Goal: Task Accomplishment & Management: Manage account settings

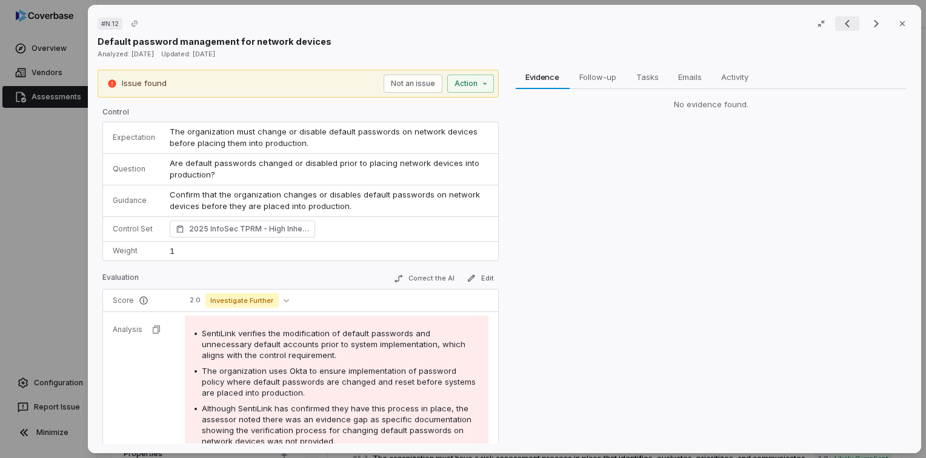
scroll to position [7365, 0]
click at [897, 22] on icon "button" at bounding box center [902, 24] width 10 height 10
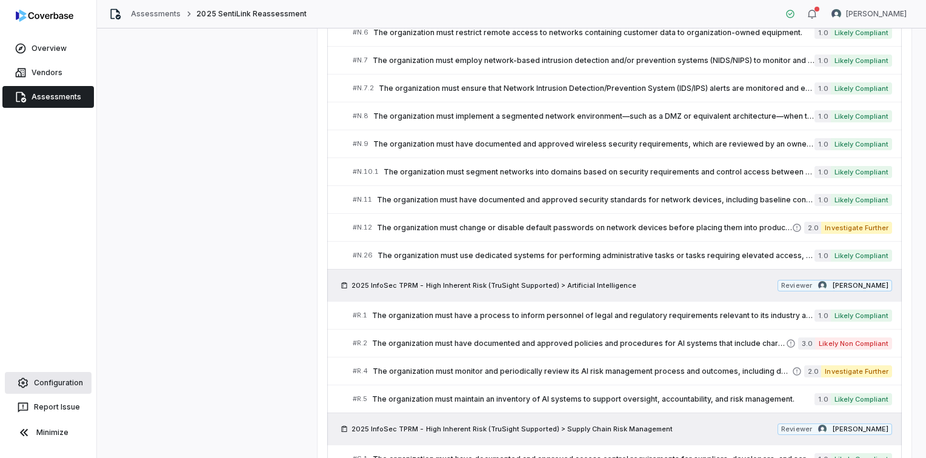
click at [56, 380] on span "Configuration" at bounding box center [58, 383] width 49 height 10
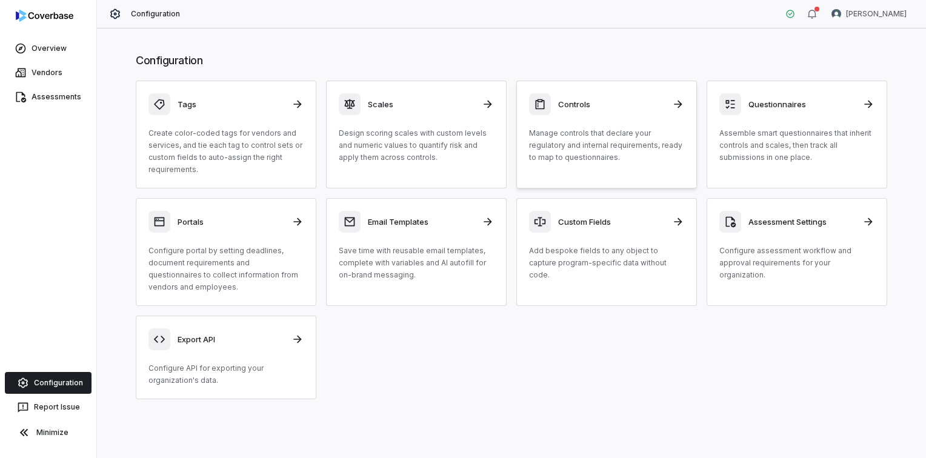
click at [596, 125] on div "Controls Manage controls that declare your regulatory and internal requirements…" at bounding box center [606, 128] width 155 height 70
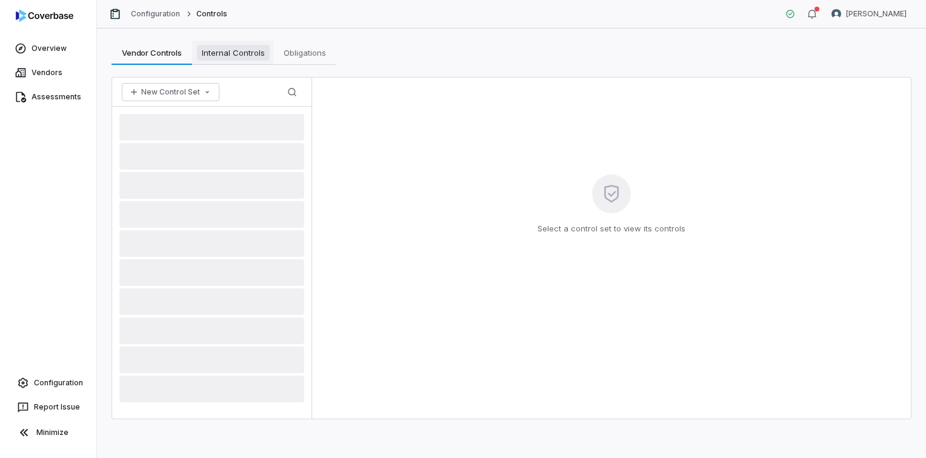
click at [239, 53] on span "Internal Controls" at bounding box center [233, 53] width 73 height 16
click at [158, 56] on span "Vendor Controls" at bounding box center [151, 53] width 71 height 16
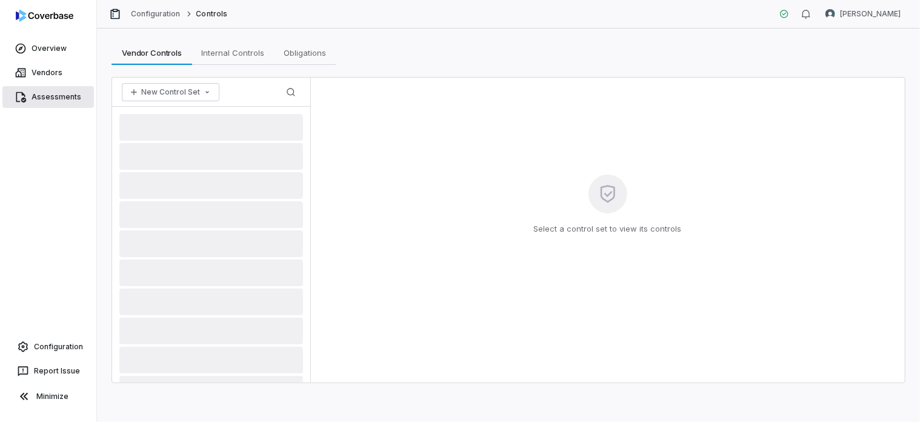
click at [36, 97] on span "Assessments" at bounding box center [57, 97] width 50 height 10
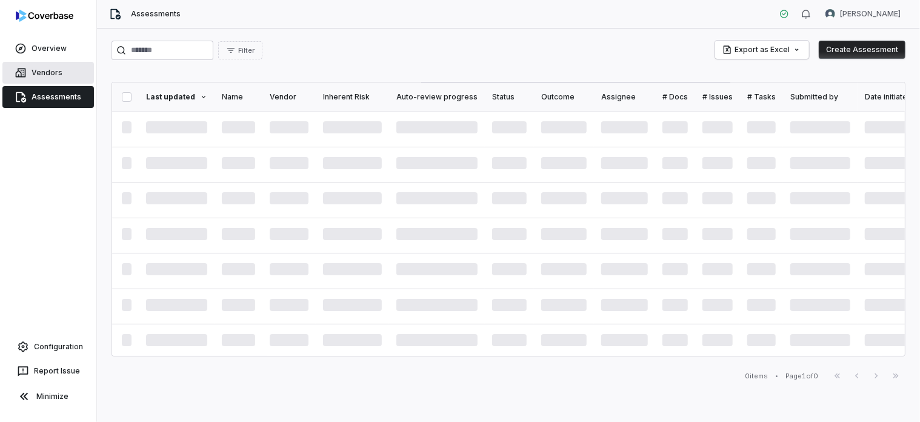
click at [49, 71] on span "Vendors" at bounding box center [47, 73] width 31 height 10
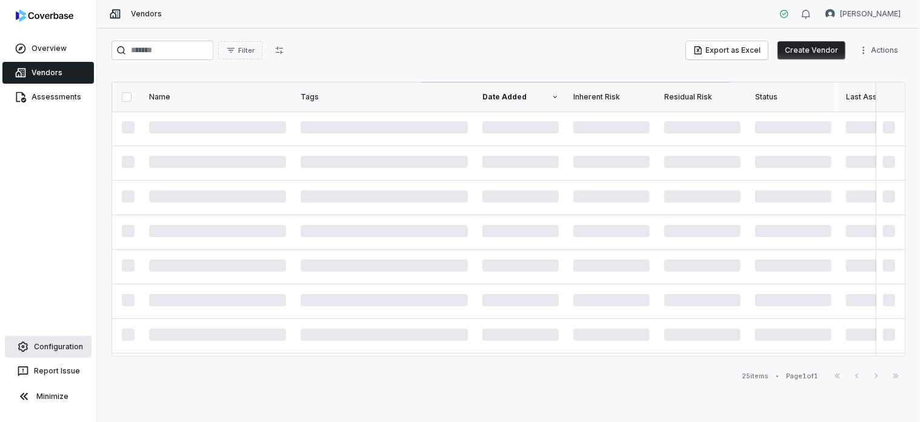
click at [59, 342] on span "Configuration" at bounding box center [58, 347] width 49 height 10
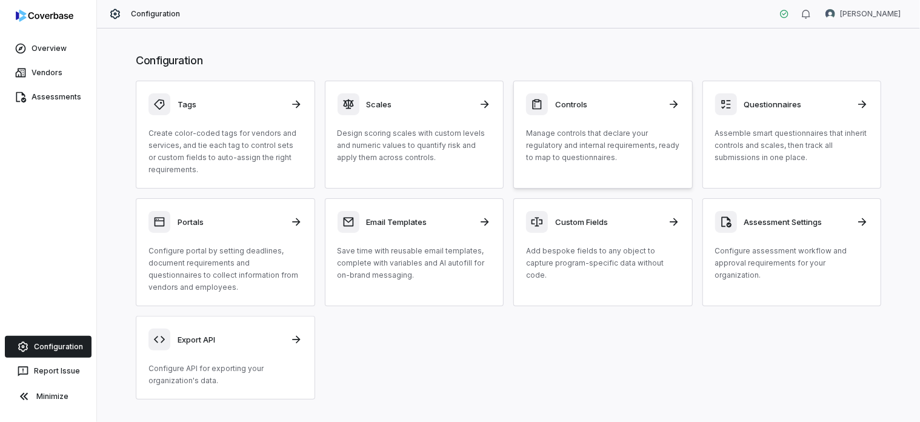
click at [560, 131] on p "Manage controls that declare your regulatory and internal requirements, ready t…" at bounding box center [603, 145] width 154 height 36
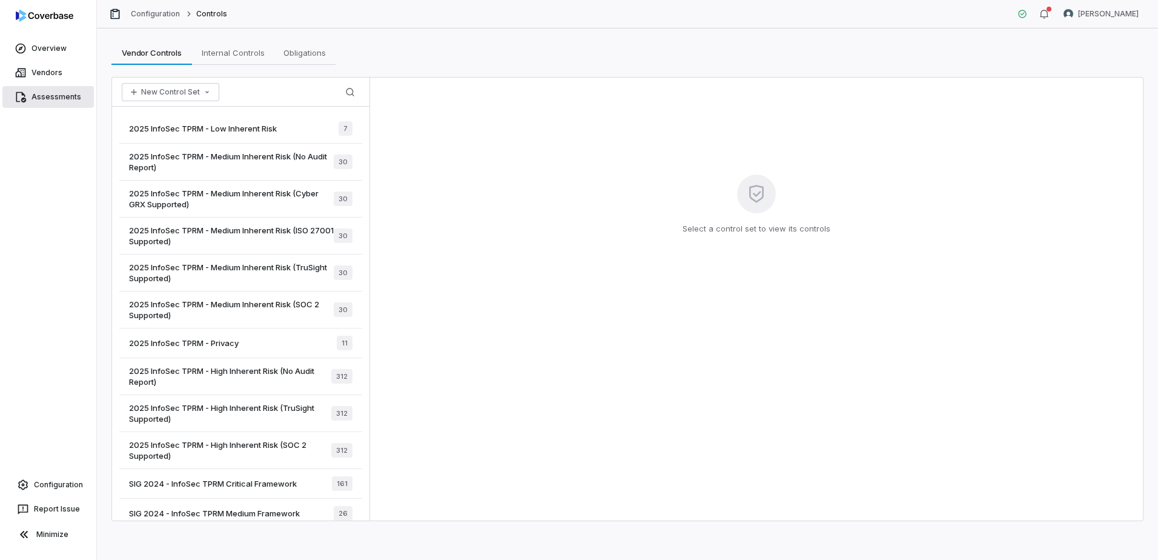
click at [68, 96] on span "Assessments" at bounding box center [57, 97] width 50 height 10
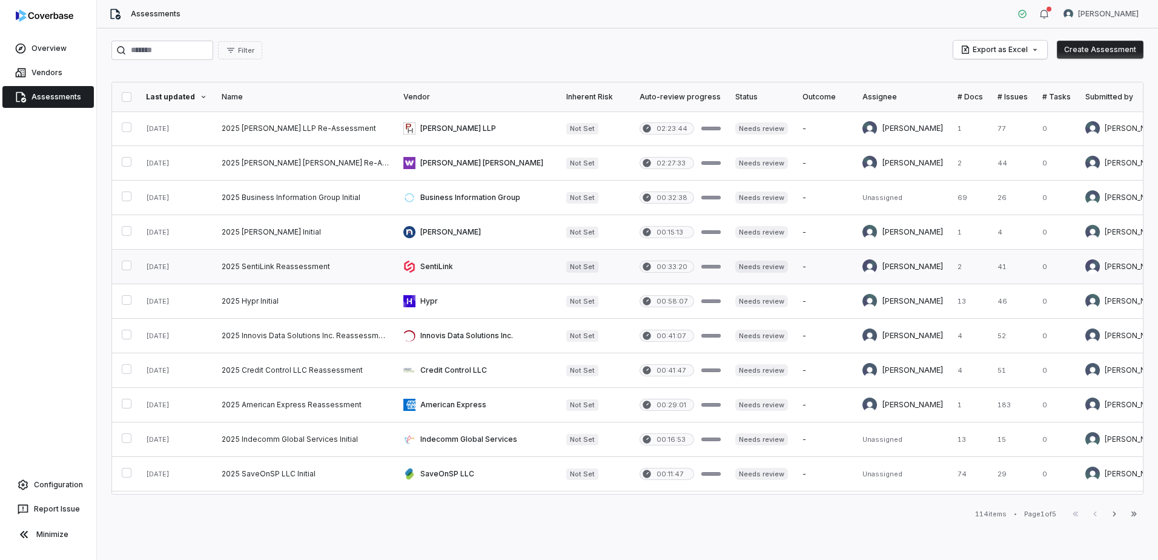
click at [274, 275] on link at bounding box center [305, 267] width 182 height 34
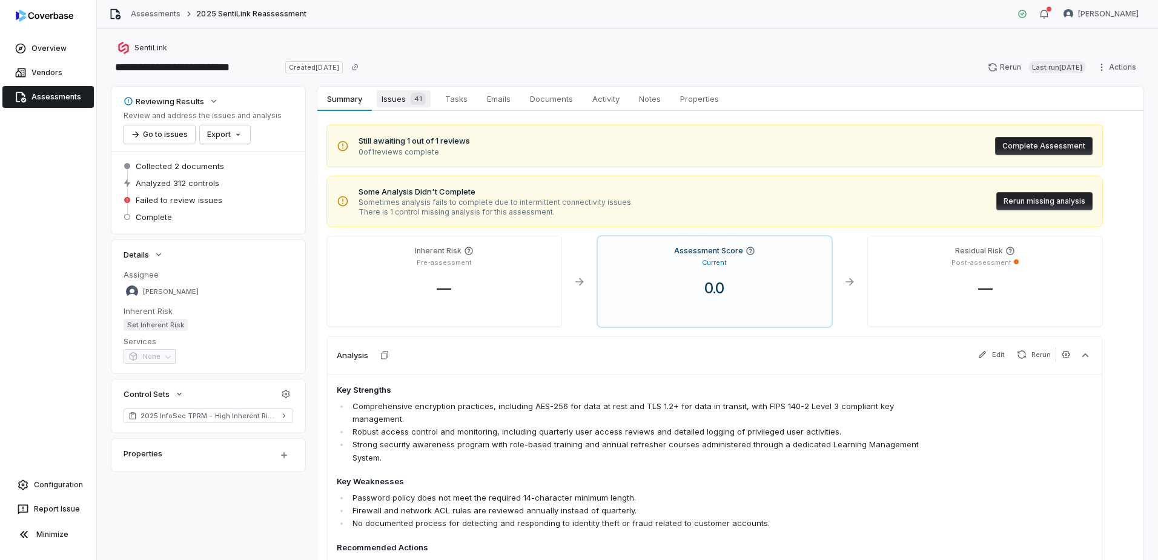
click at [397, 102] on span "Issues 41" at bounding box center [404, 98] width 54 height 17
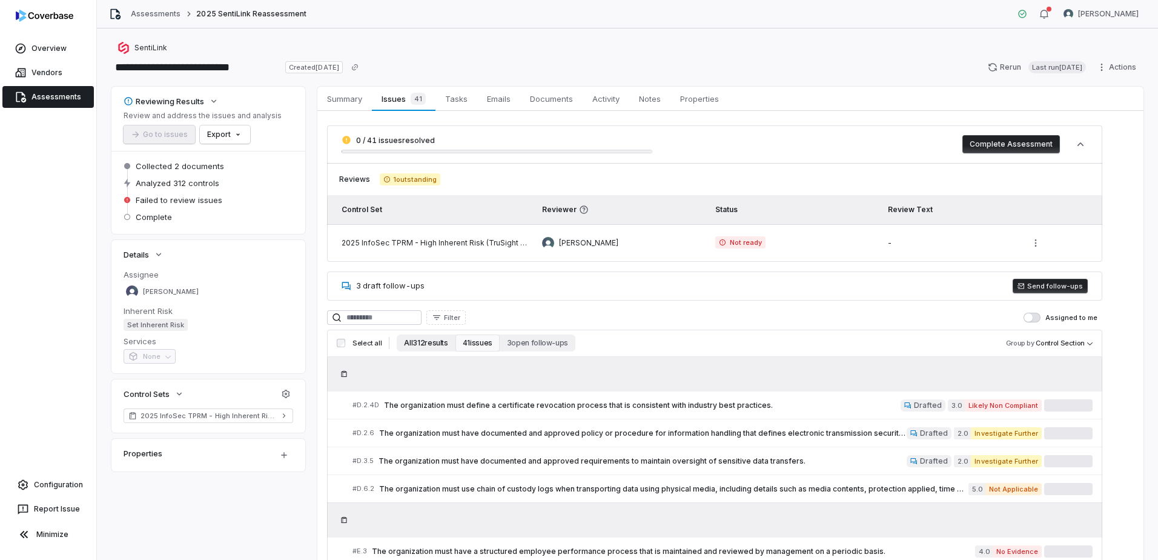
drag, startPoint x: 425, startPoint y: 343, endPoint x: 432, endPoint y: 342, distance: 7.4
click at [425, 342] on button "All 312 results" at bounding box center [426, 342] width 58 height 17
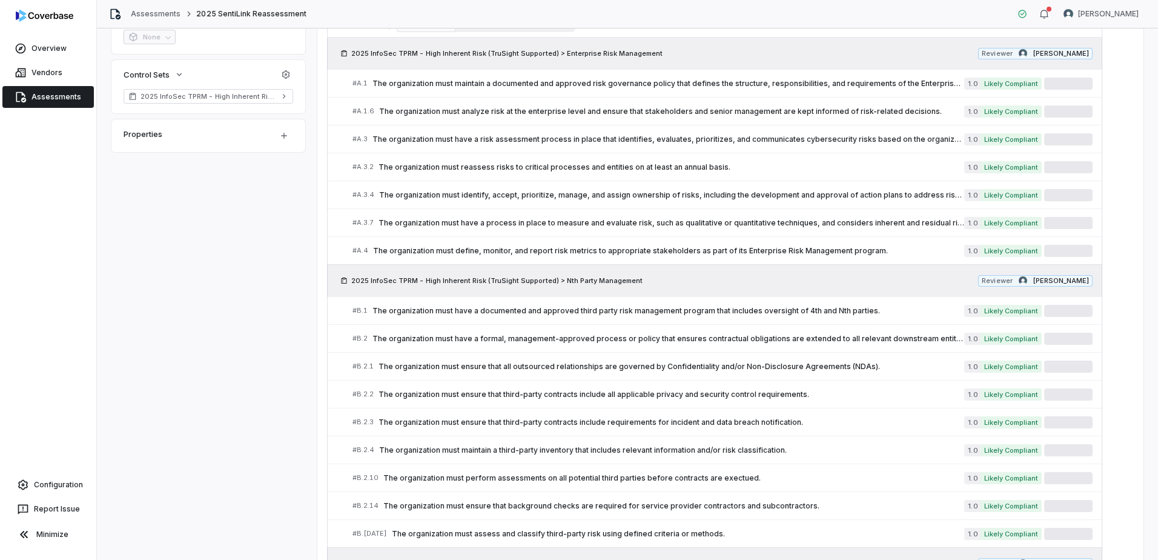
scroll to position [368, 0]
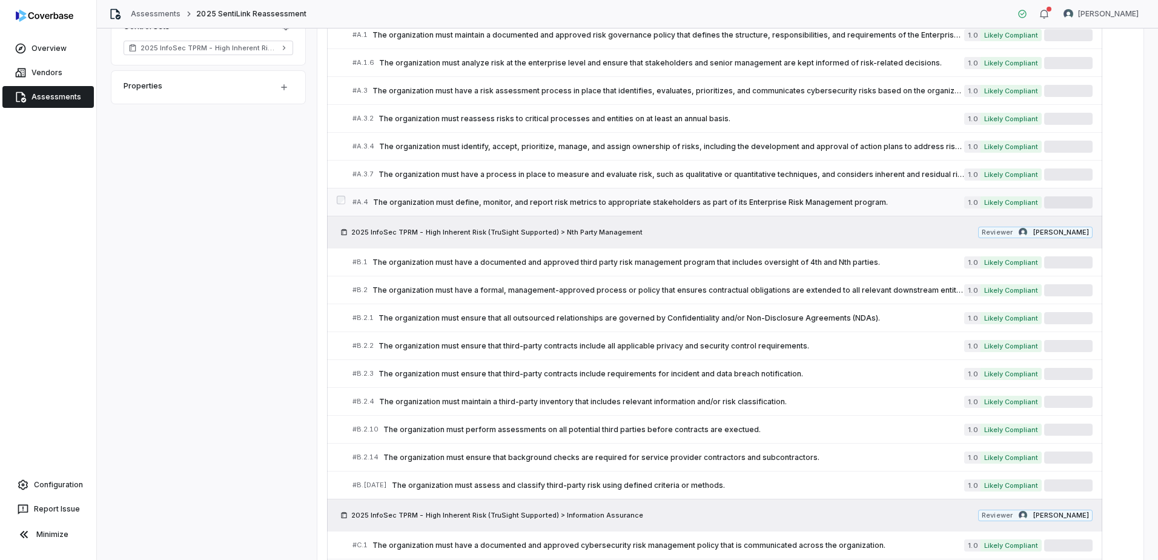
click at [533, 204] on span "The organization must define, monitor, and report risk metrics to appropriate s…" at bounding box center [668, 203] width 591 height 10
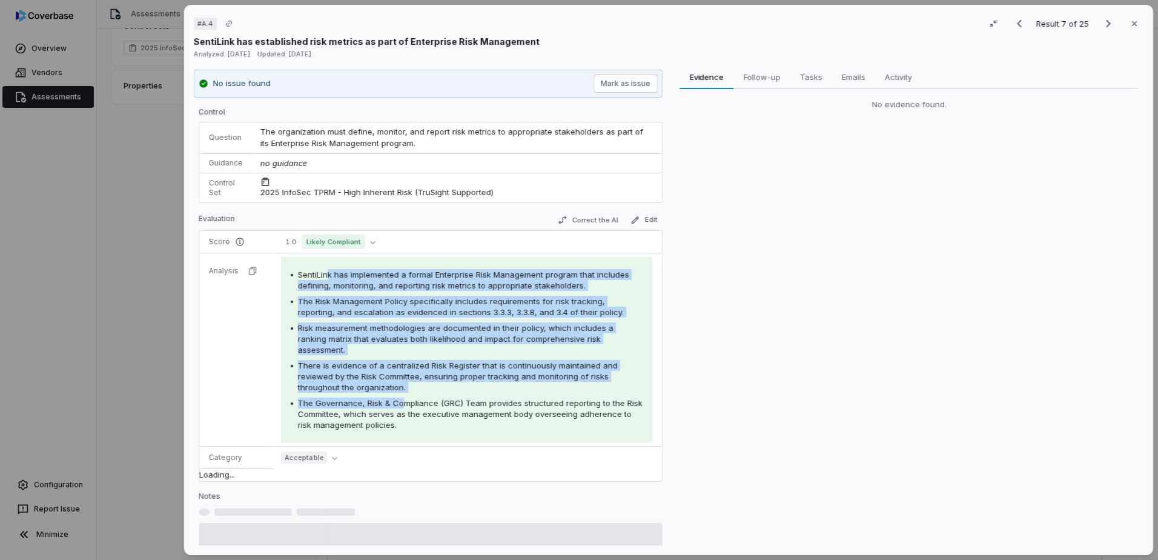
drag, startPoint x: 325, startPoint y: 274, endPoint x: 399, endPoint y: 401, distance: 147.1
click at [399, 401] on div "SentiLink has implemented a formal Enterprise Risk Management program that incl…" at bounding box center [467, 349] width 352 height 161
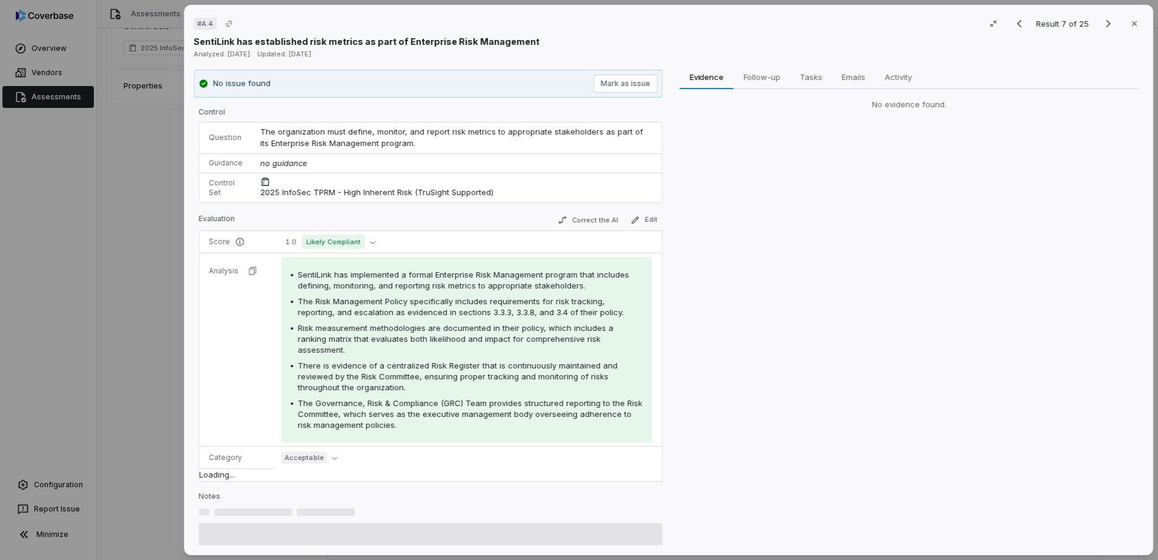
drag, startPoint x: 399, startPoint y: 401, endPoint x: 450, endPoint y: 411, distance: 52.4
click at [450, 411] on span "The Governance, Risk & Compliance (GRC) Team provides structured reporting to t…" at bounding box center [470, 414] width 345 height 32
click at [919, 23] on icon "Next result" at bounding box center [1108, 23] width 15 height 15
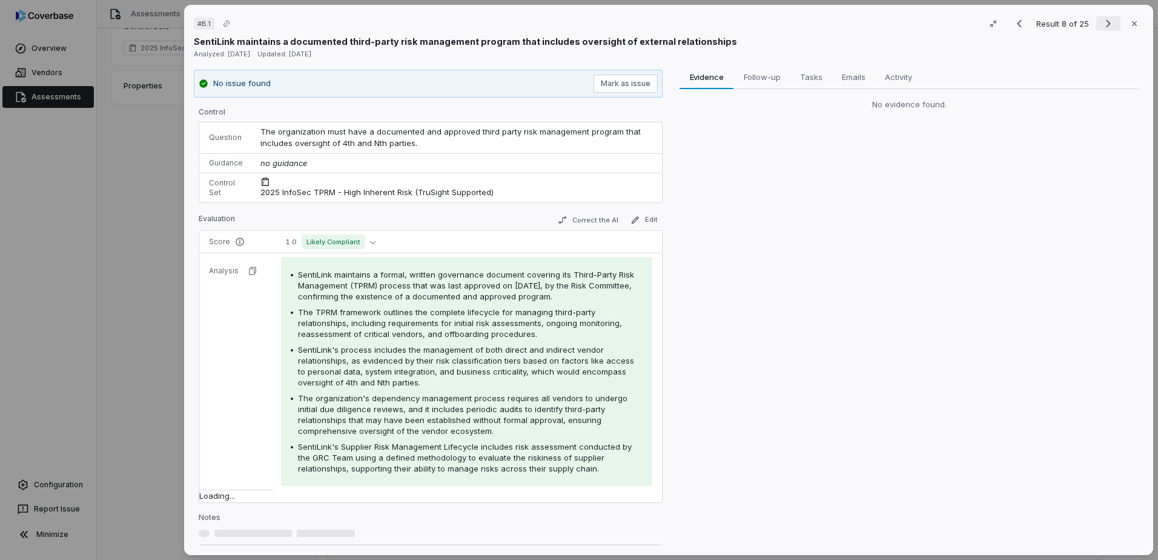
click at [919, 23] on icon "Next result" at bounding box center [1108, 23] width 15 height 15
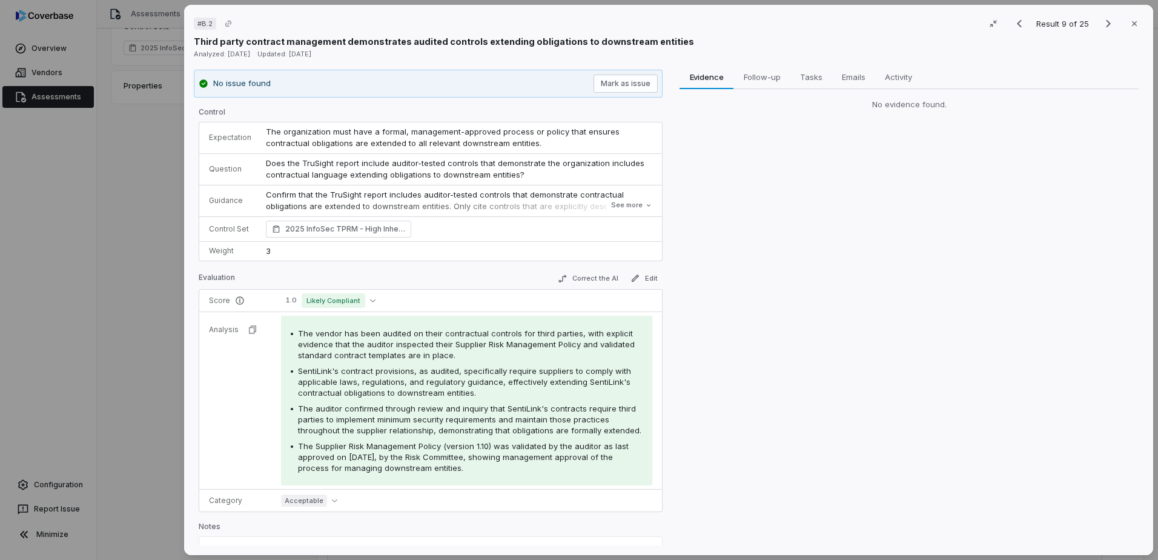
scroll to position [44, 0]
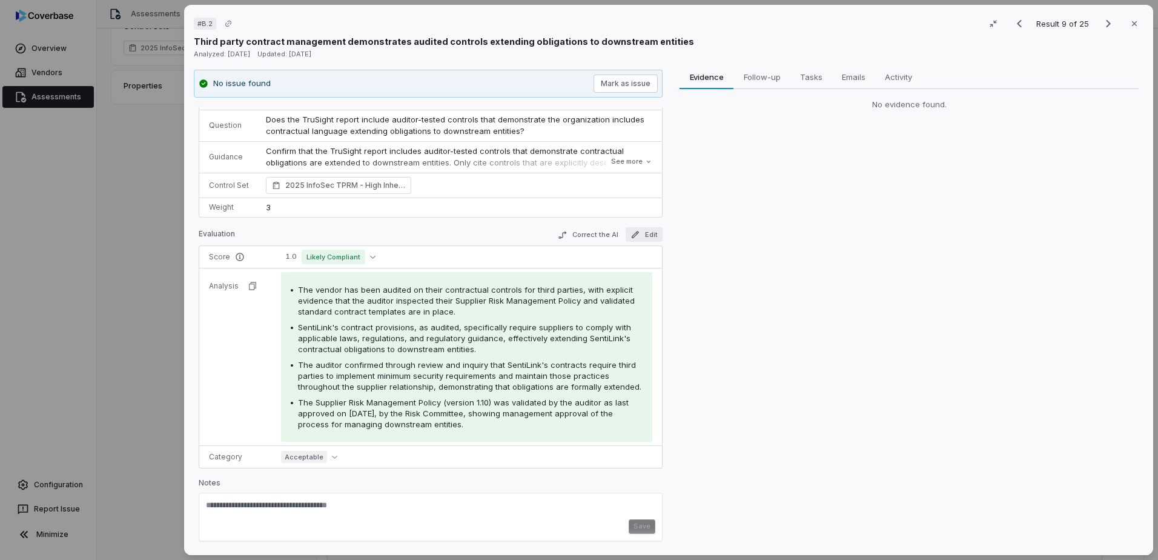
click at [633, 233] on button "Edit" at bounding box center [644, 234] width 37 height 15
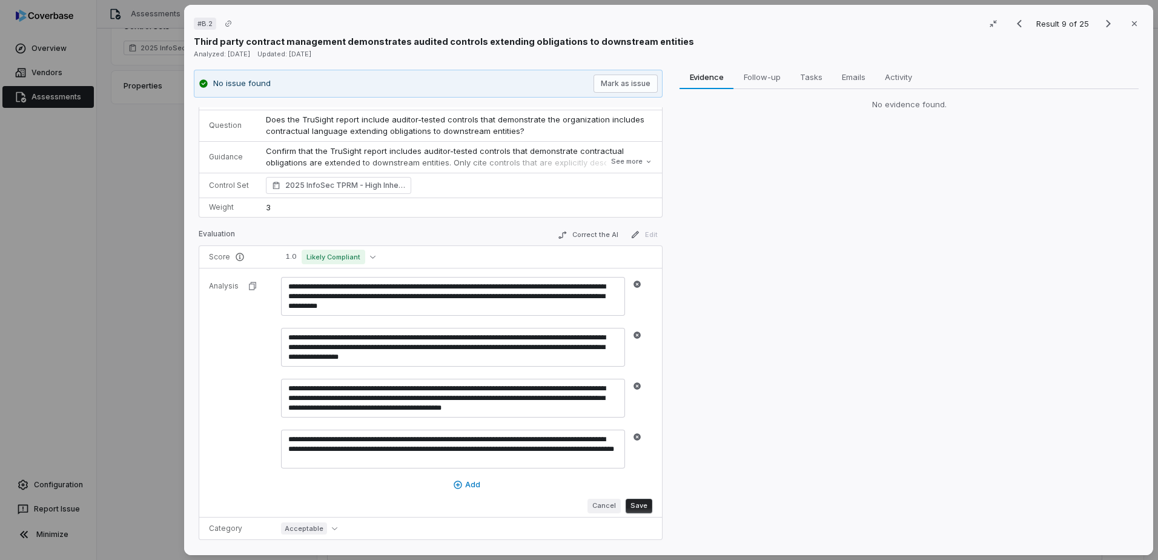
click at [592, 421] on button "Cancel" at bounding box center [604, 506] width 33 height 15
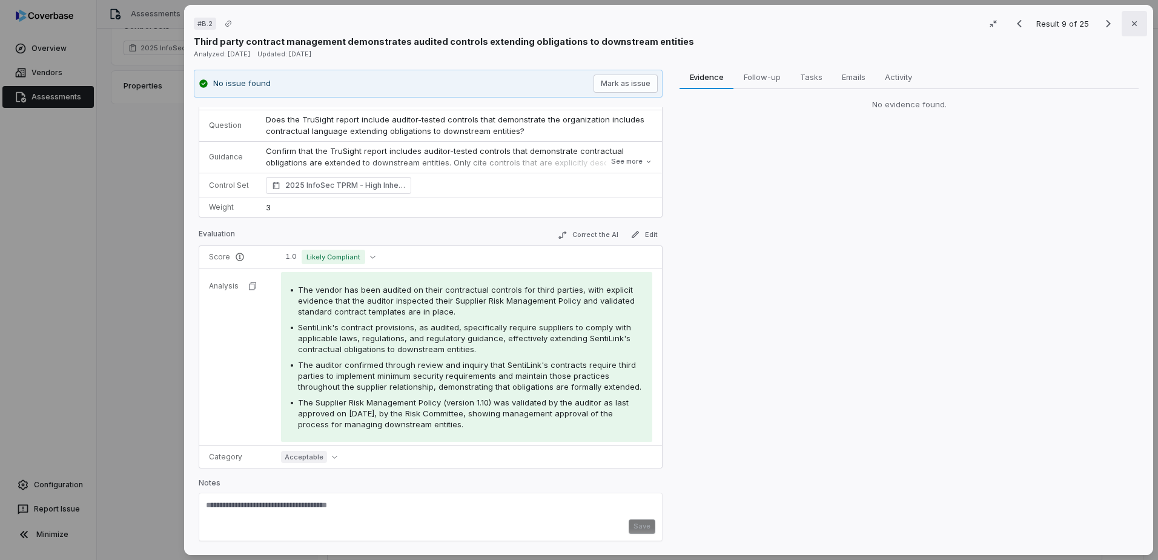
click at [919, 24] on button "Close" at bounding box center [1134, 23] width 25 height 25
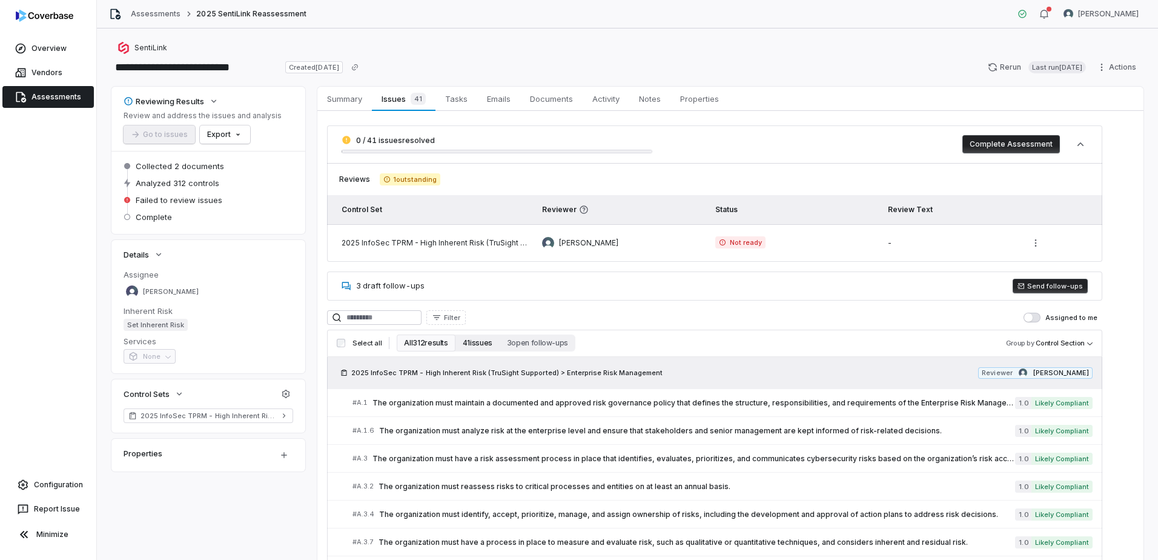
click at [476, 347] on button "41 issues" at bounding box center [478, 342] width 44 height 17
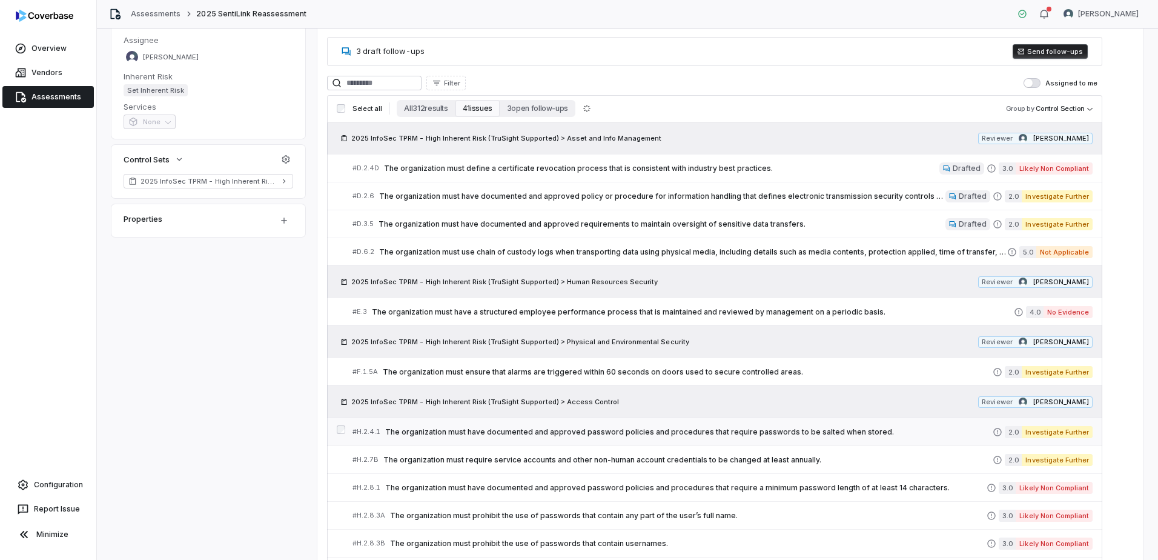
scroll to position [303, 0]
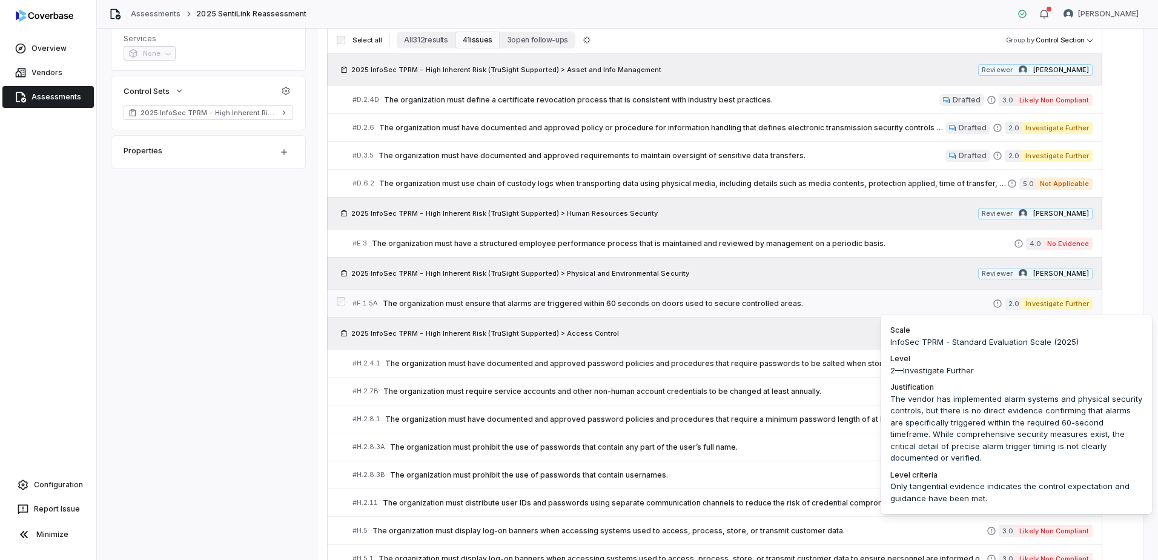
click at [919, 304] on span "Investigate Further" at bounding box center [1057, 303] width 71 height 12
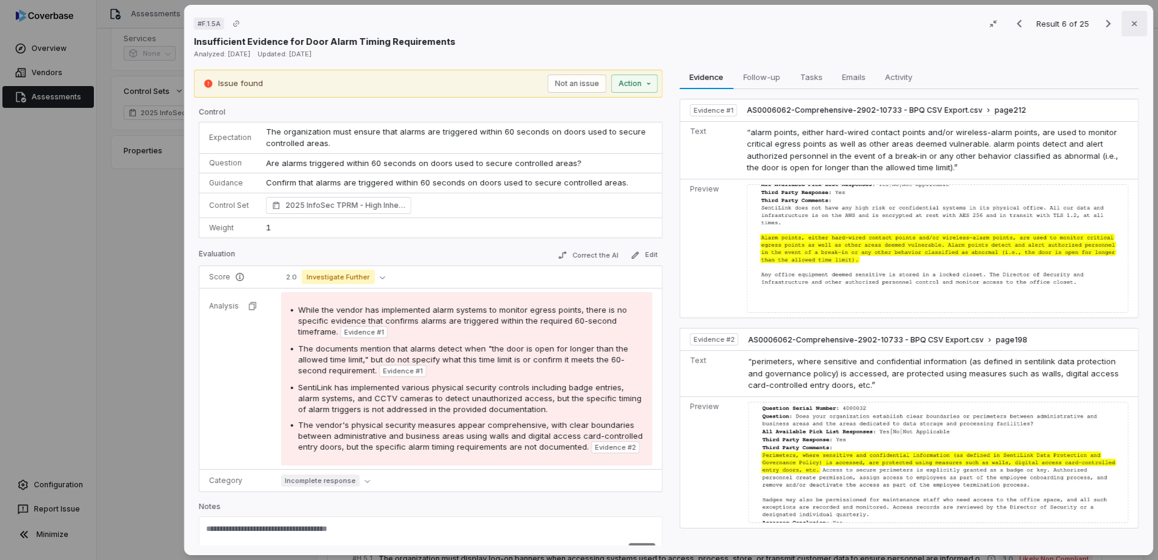
click at [919, 22] on button "Close" at bounding box center [1134, 23] width 25 height 25
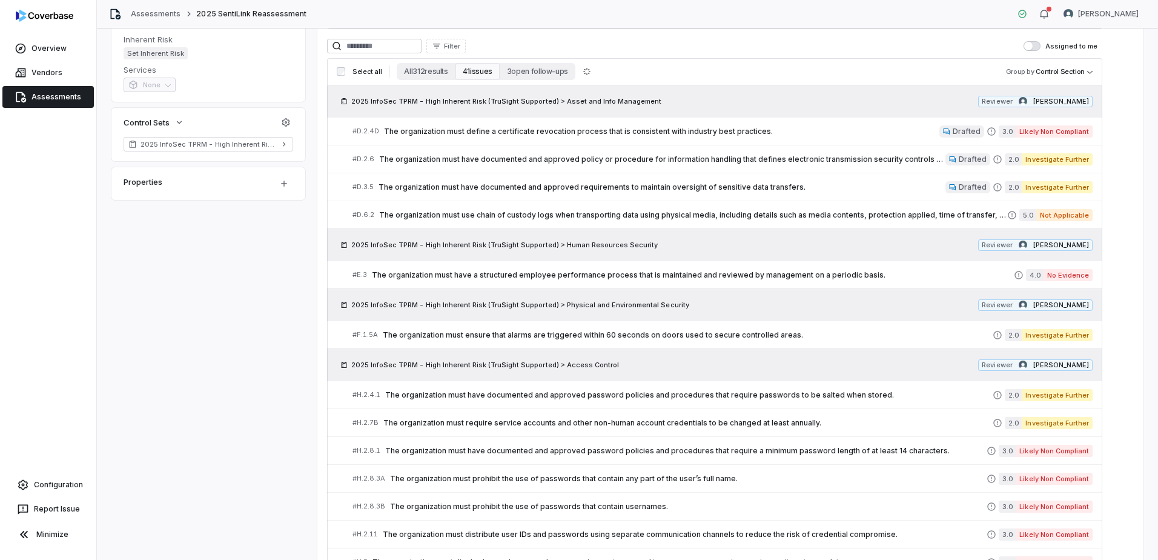
scroll to position [18, 0]
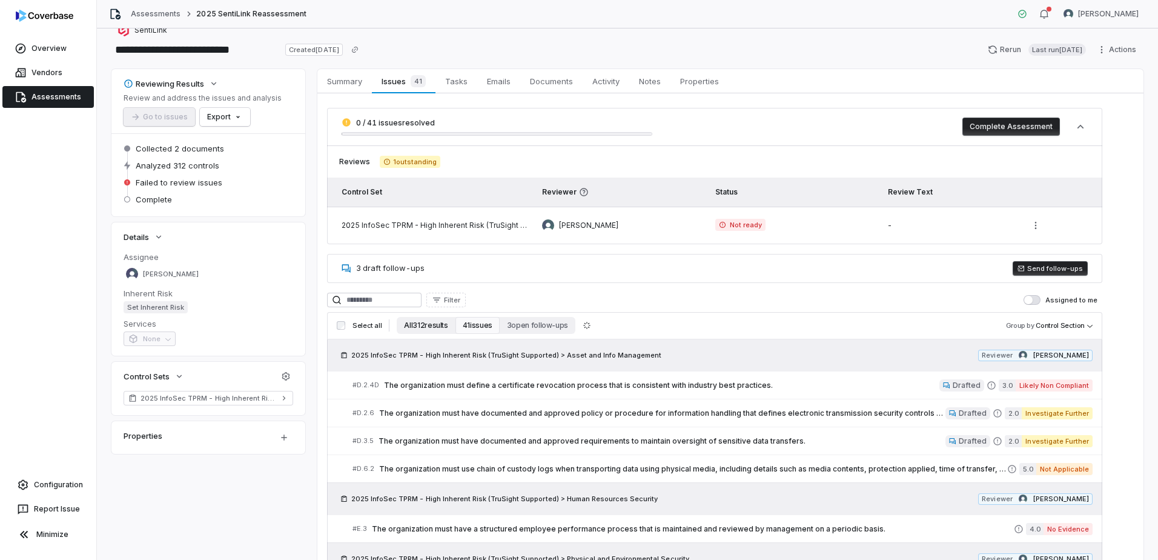
click at [425, 329] on button "All 312 results" at bounding box center [426, 325] width 58 height 17
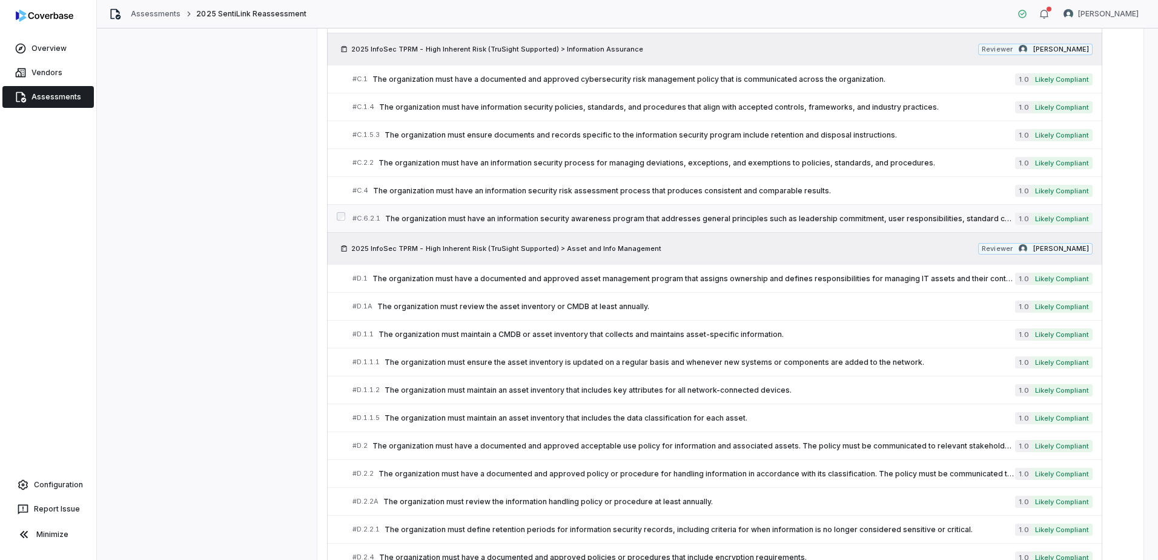
scroll to position [830, 0]
